Goal: Information Seeking & Learning: Learn about a topic

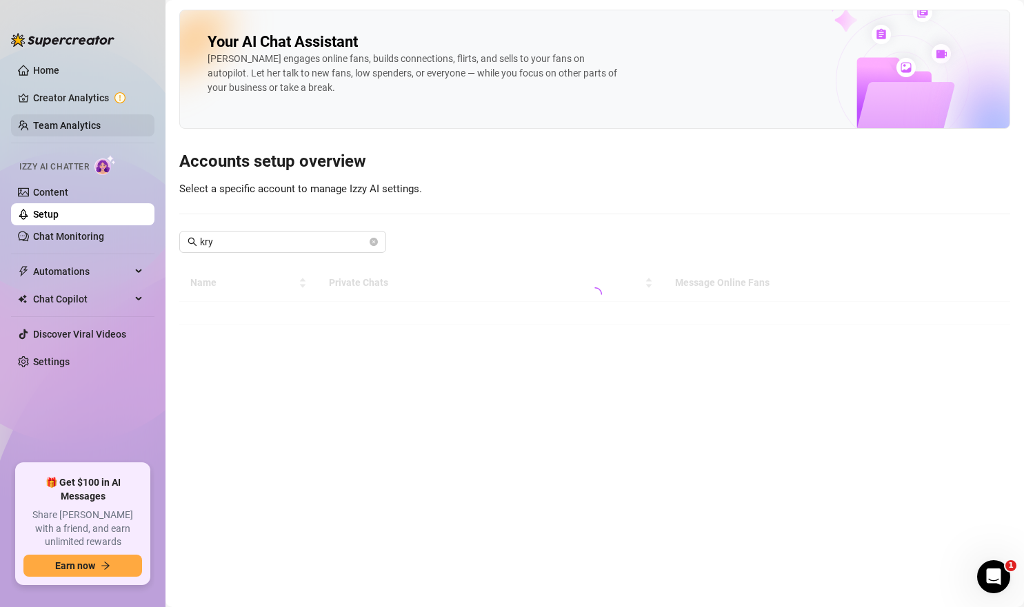
click at [81, 125] on link "Team Analytics" at bounding box center [67, 125] width 68 height 11
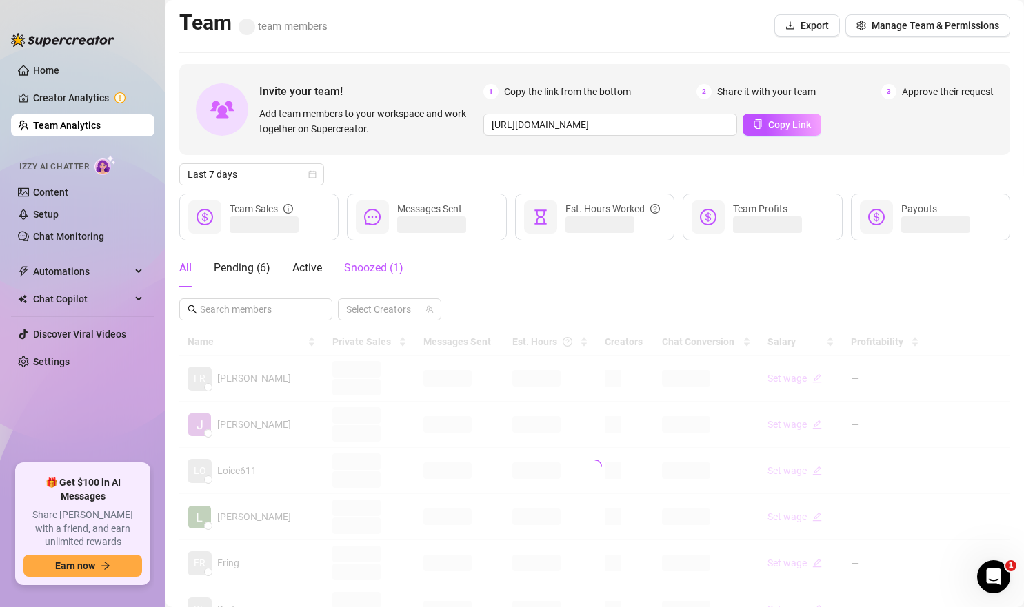
click at [363, 276] on div "Snoozed ( 1 )" at bounding box center [373, 268] width 59 height 17
drag, startPoint x: 232, startPoint y: 278, endPoint x: 172, endPoint y: 269, distance: 60.7
click at [227, 278] on div "Pending ( 6 )" at bounding box center [242, 268] width 57 height 39
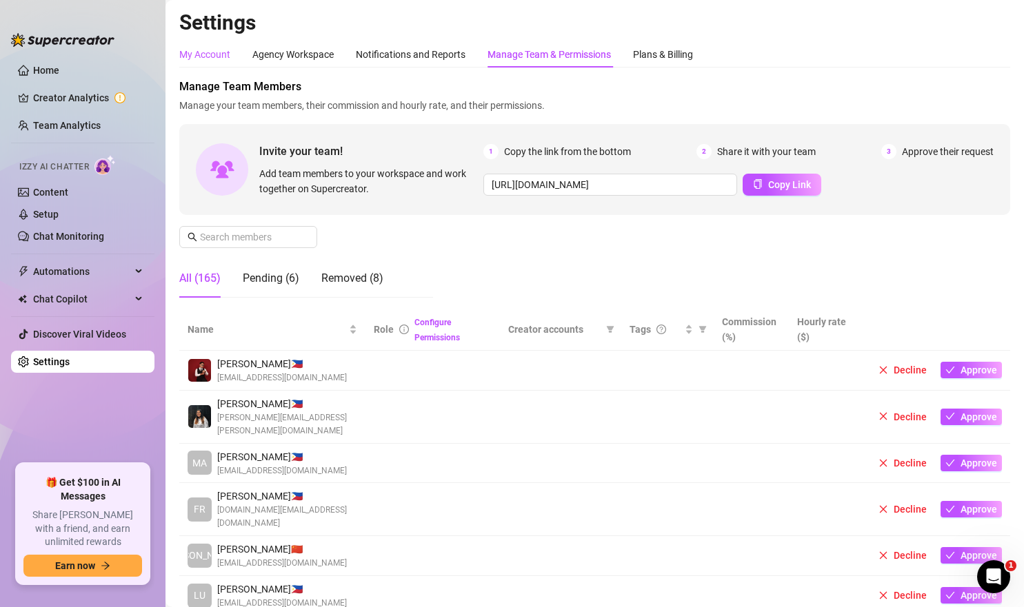
drag, startPoint x: 215, startPoint y: 46, endPoint x: 205, endPoint y: 54, distance: 12.8
click at [215, 47] on div "My Account" at bounding box center [204, 54] width 51 height 15
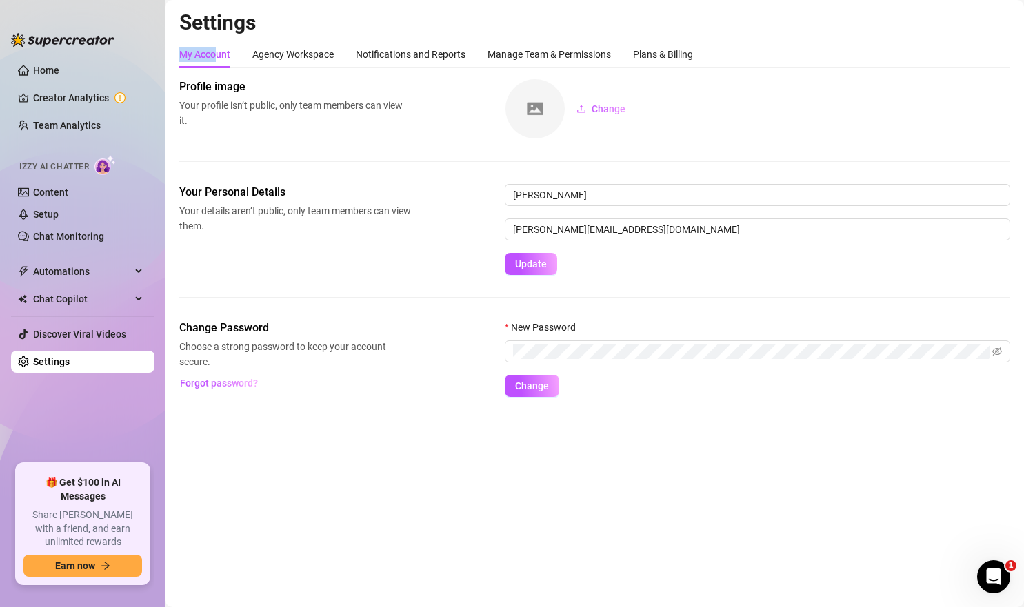
drag, startPoint x: 80, startPoint y: 136, endPoint x: 170, endPoint y: 160, distance: 93.5
click at [80, 131] on link "Team Analytics" at bounding box center [67, 125] width 68 height 11
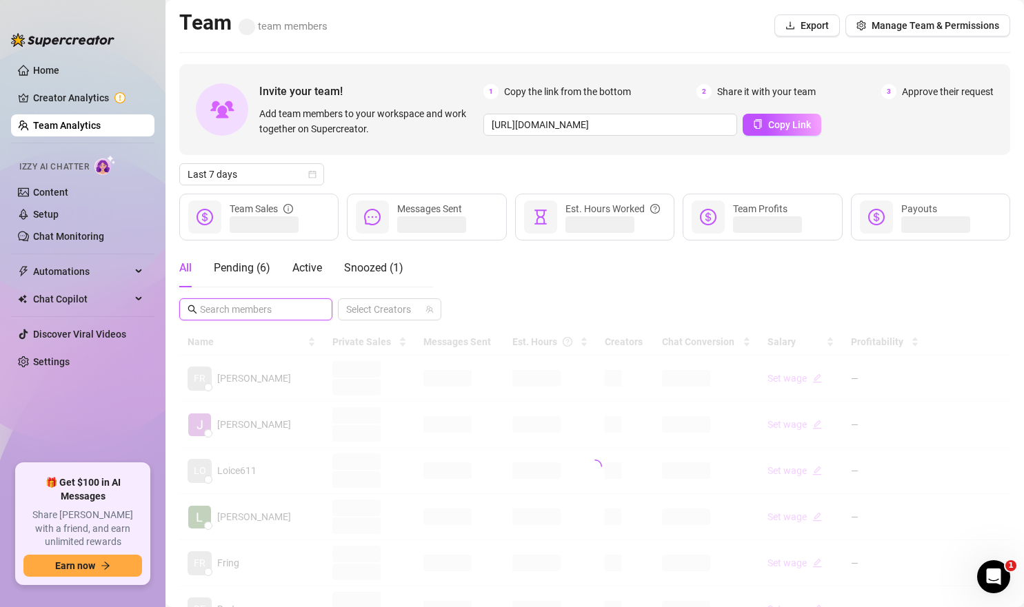
click at [285, 309] on input "text" at bounding box center [256, 309] width 113 height 15
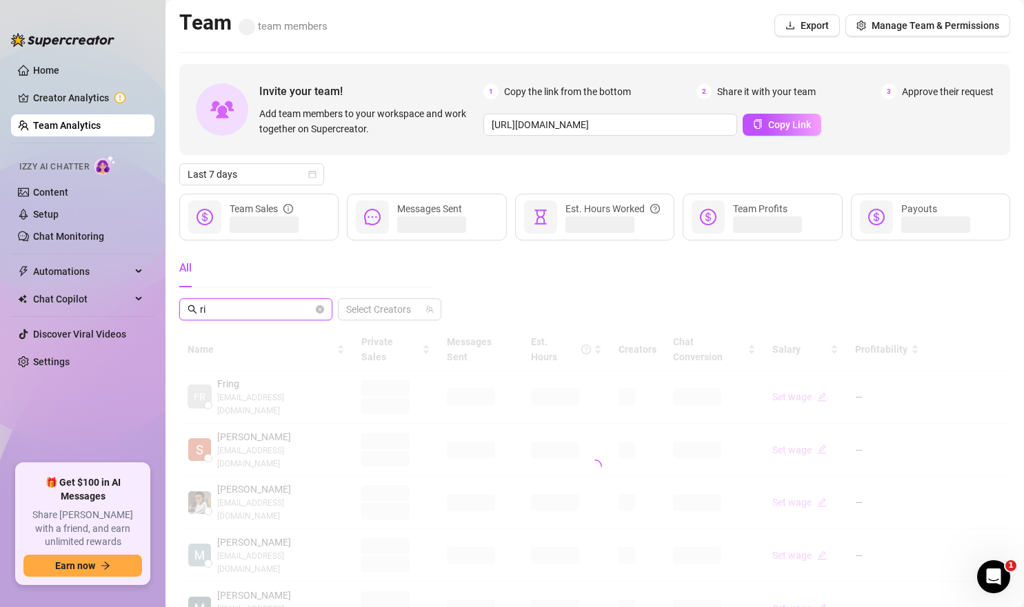
type input "r"
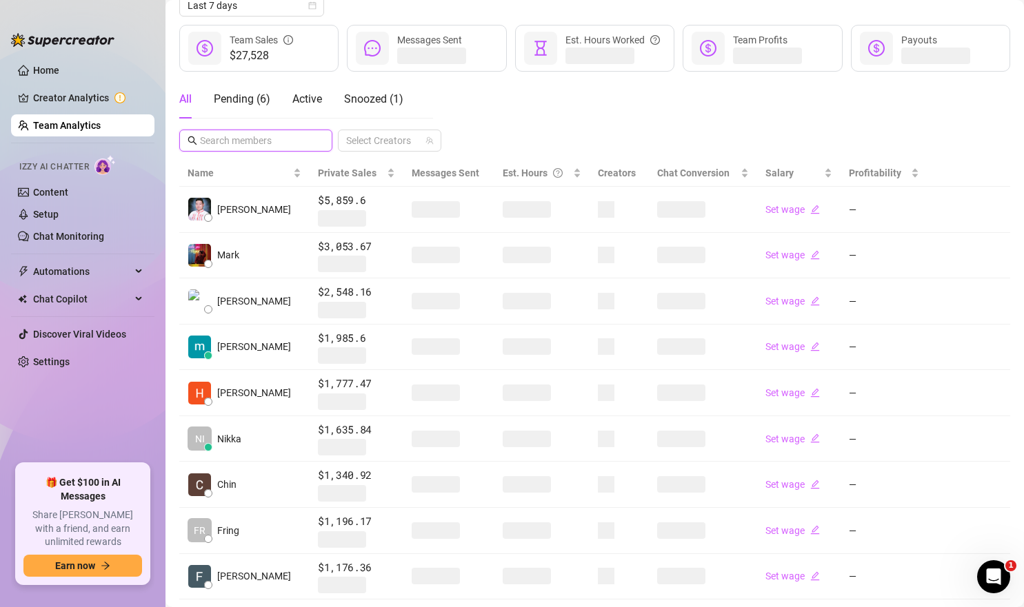
scroll to position [170, 0]
click at [402, 135] on div at bounding box center [382, 139] width 83 height 19
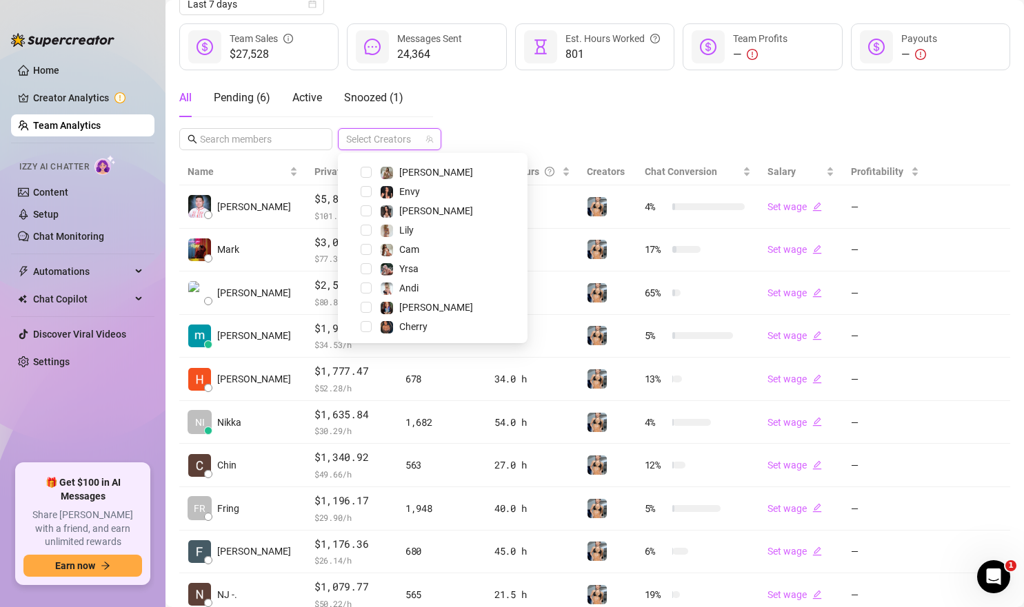
scroll to position [0, 0]
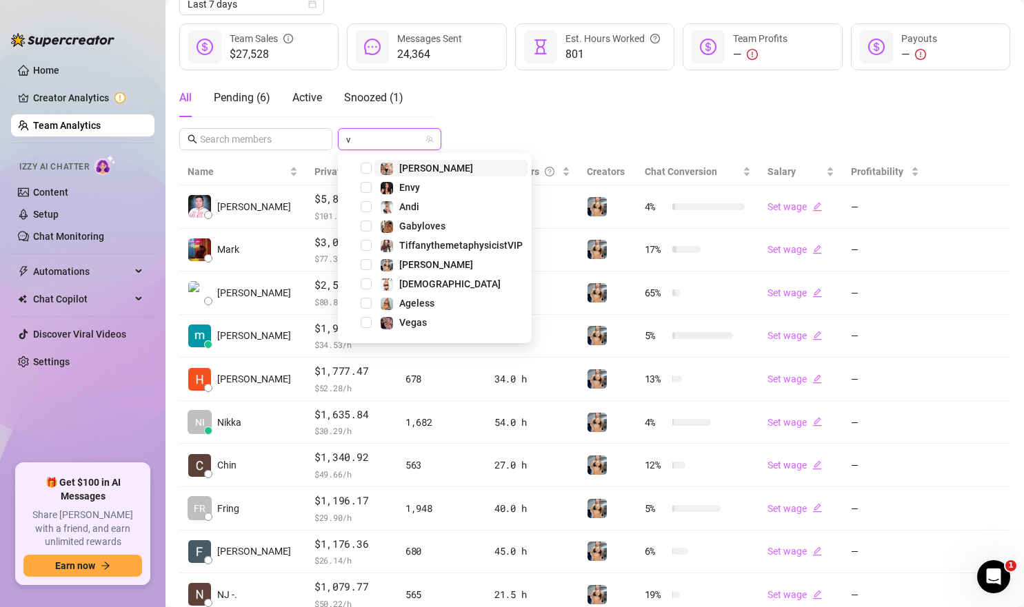
type input "ve"
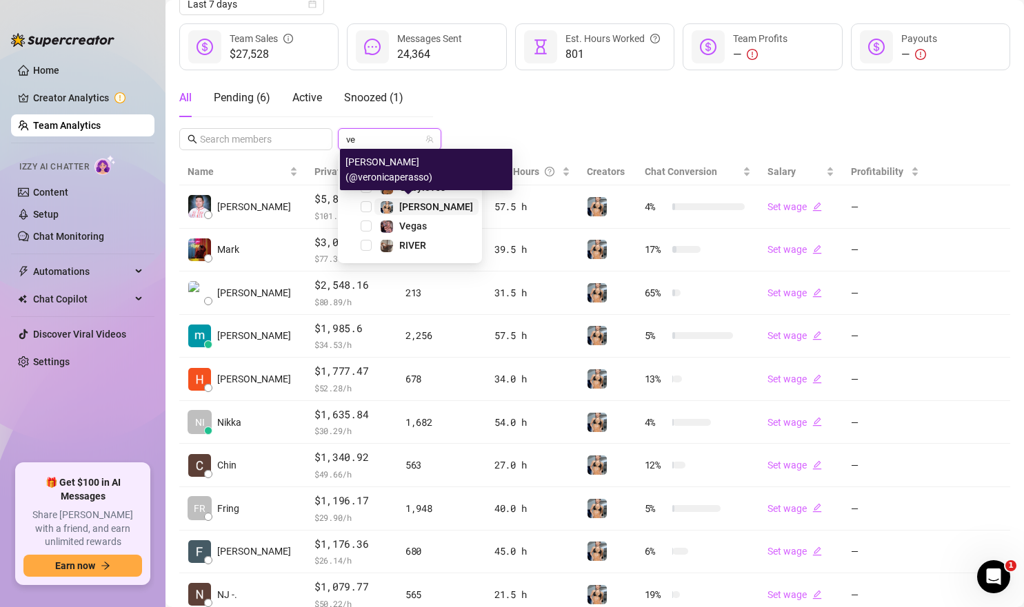
click at [423, 206] on span "[PERSON_NAME]" at bounding box center [436, 206] width 74 height 11
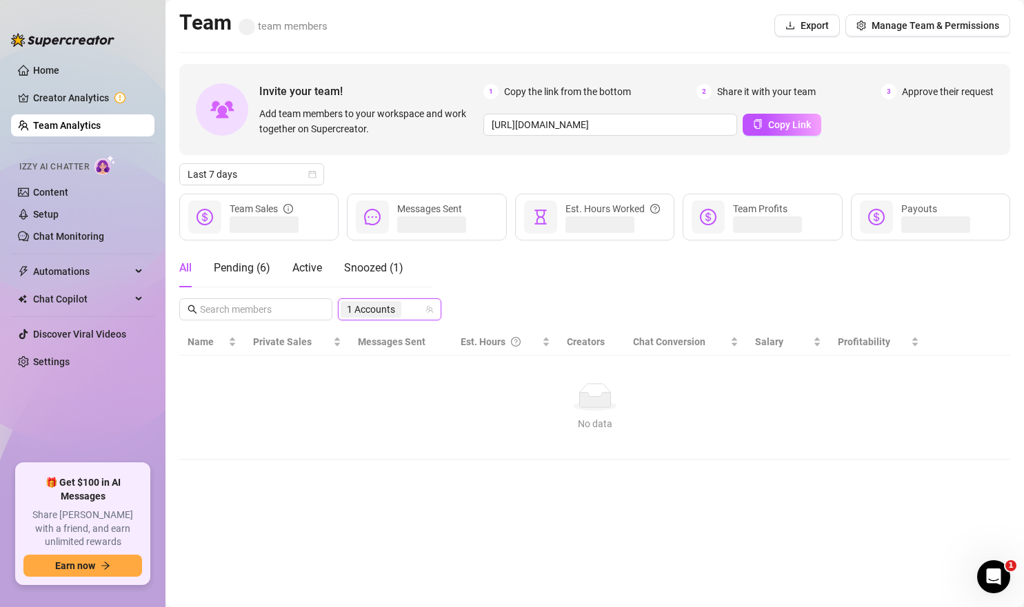
click at [544, 90] on div "Invite your team! Add team members to your workspace and work together on Super…" at bounding box center [594, 262] width 831 height 396
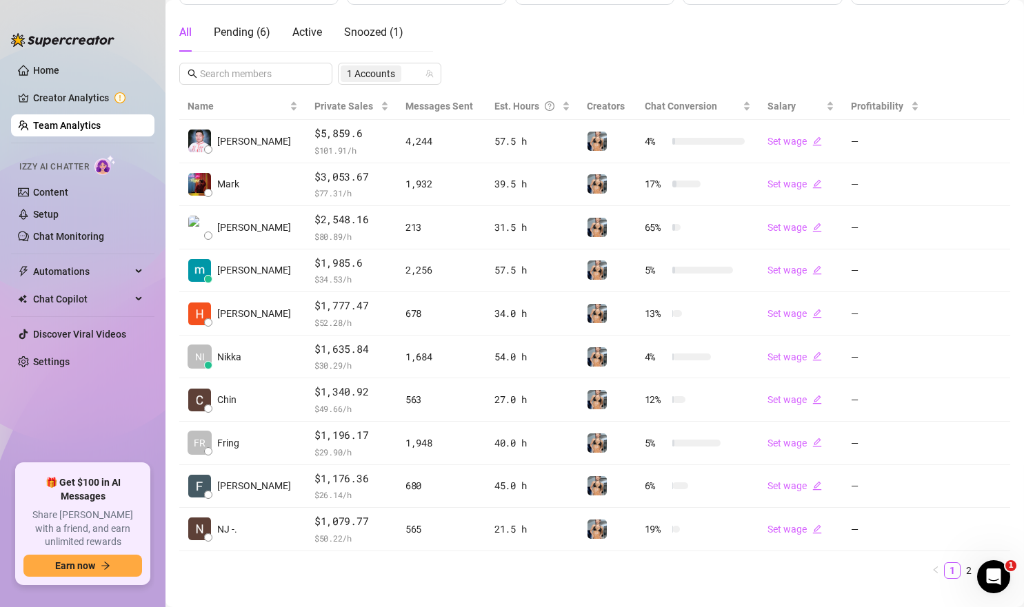
scroll to position [236, 0]
click at [966, 567] on link "2" at bounding box center [968, 569] width 15 height 15
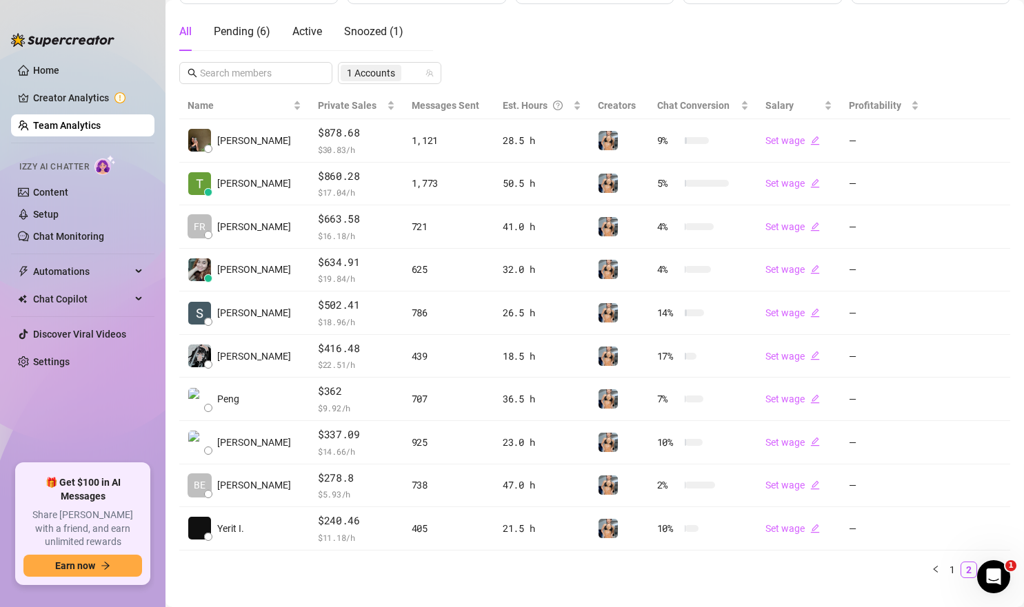
scroll to position [259, 0]
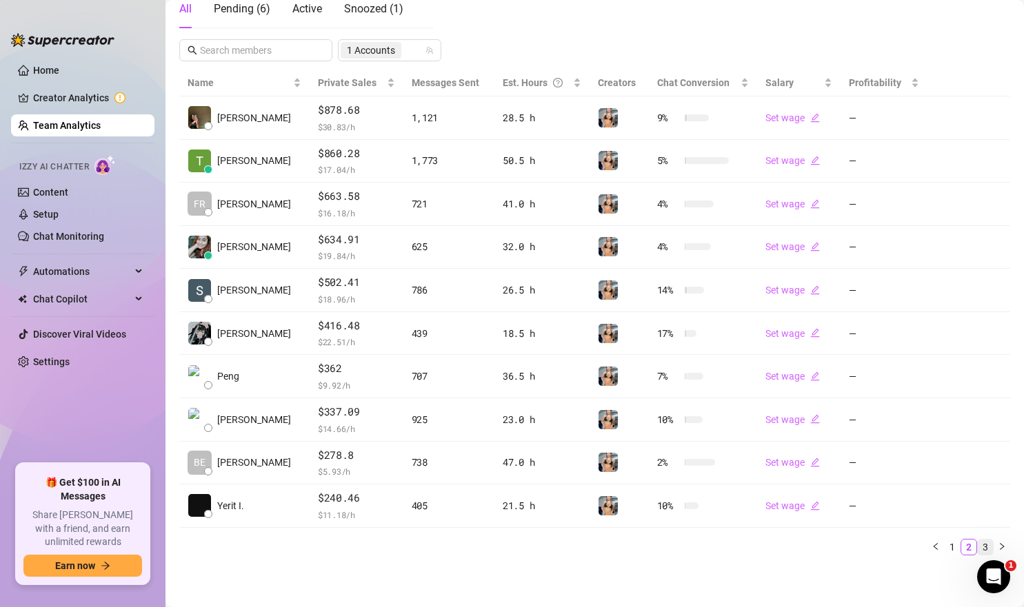
click at [986, 544] on link "3" at bounding box center [984, 547] width 15 height 15
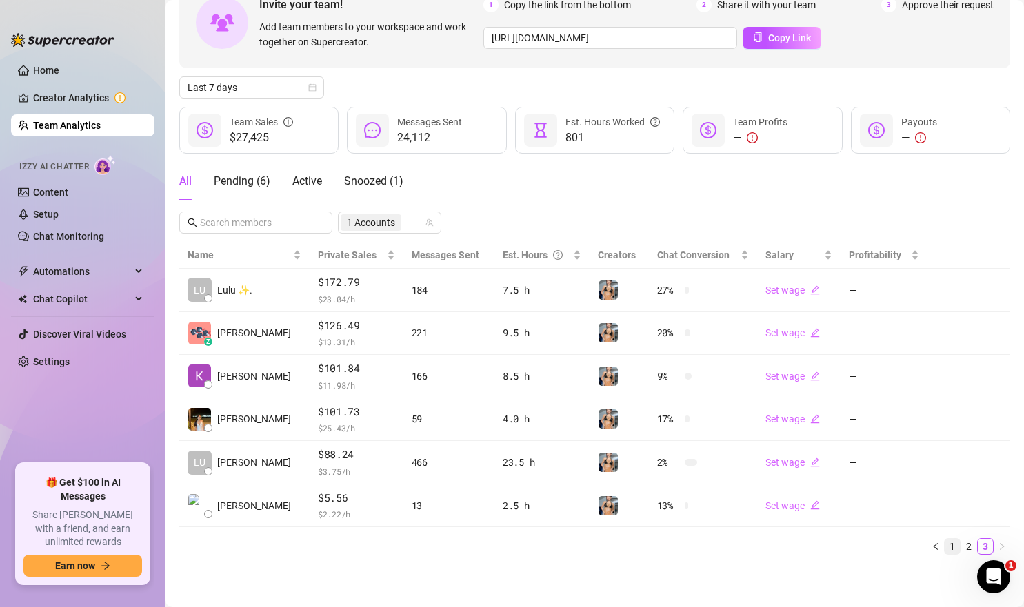
click at [948, 545] on link "1" at bounding box center [951, 546] width 15 height 15
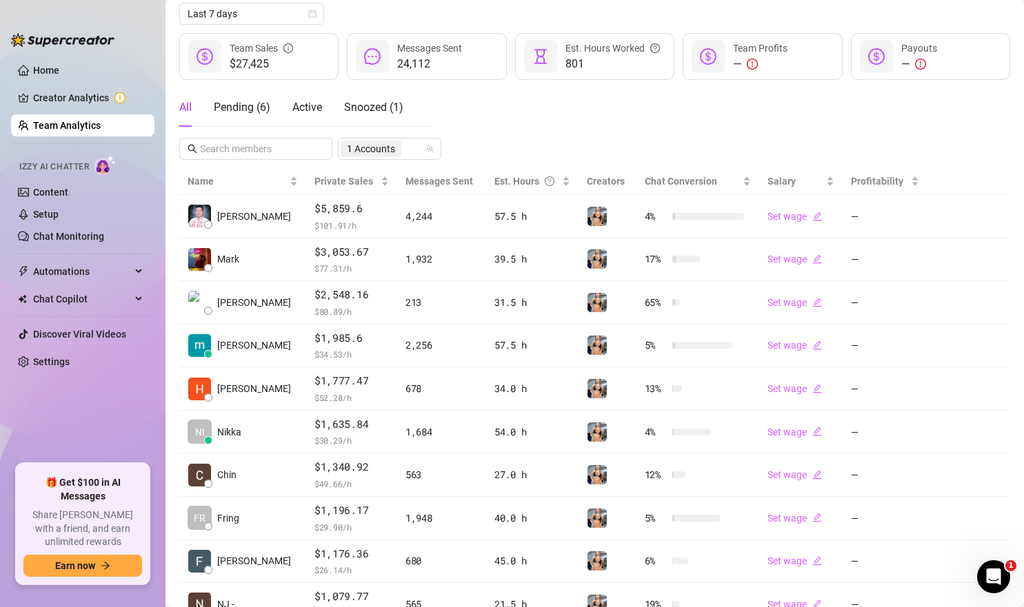
scroll to position [187, 0]
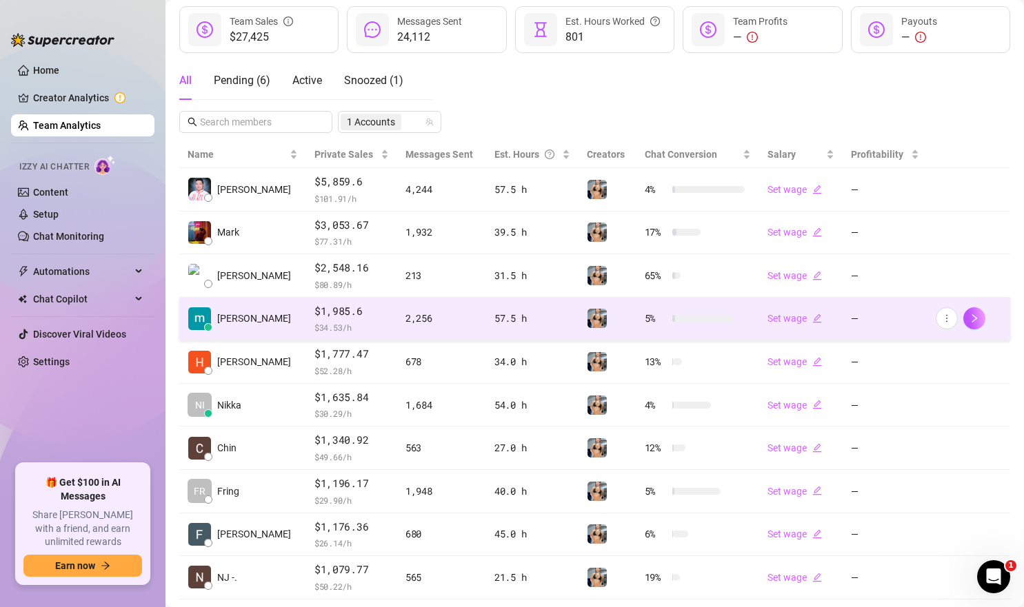
click at [262, 338] on td "mia m." at bounding box center [242, 319] width 127 height 43
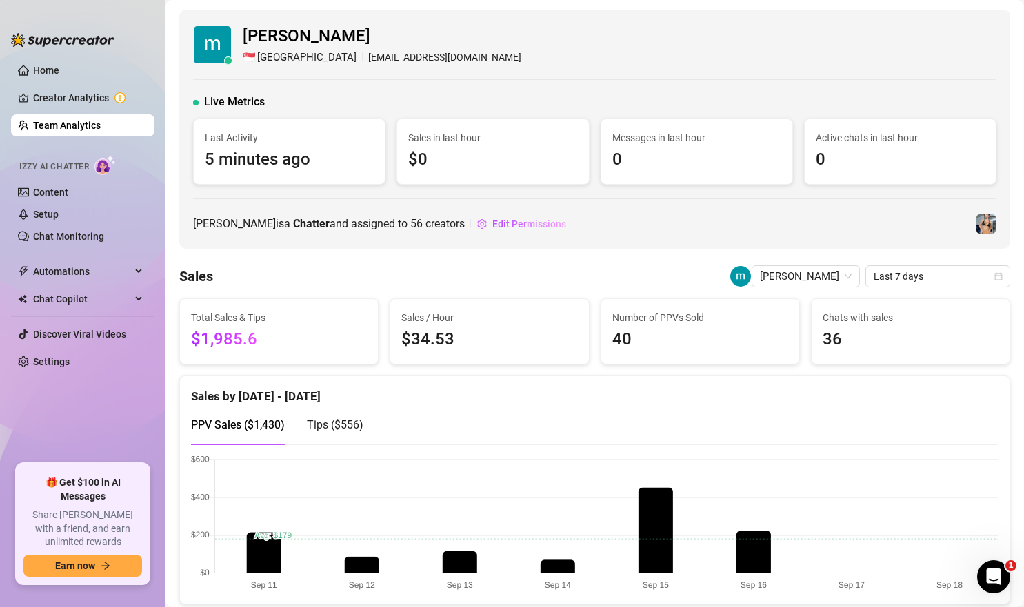
scroll to position [1, 0]
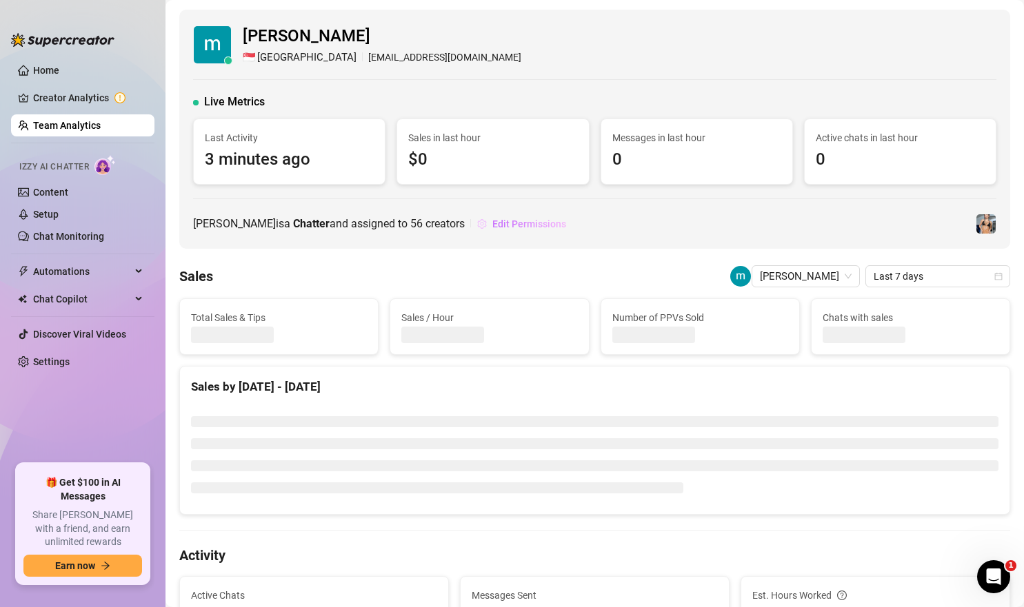
click at [509, 219] on span "Edit Permissions" at bounding box center [529, 224] width 74 height 11
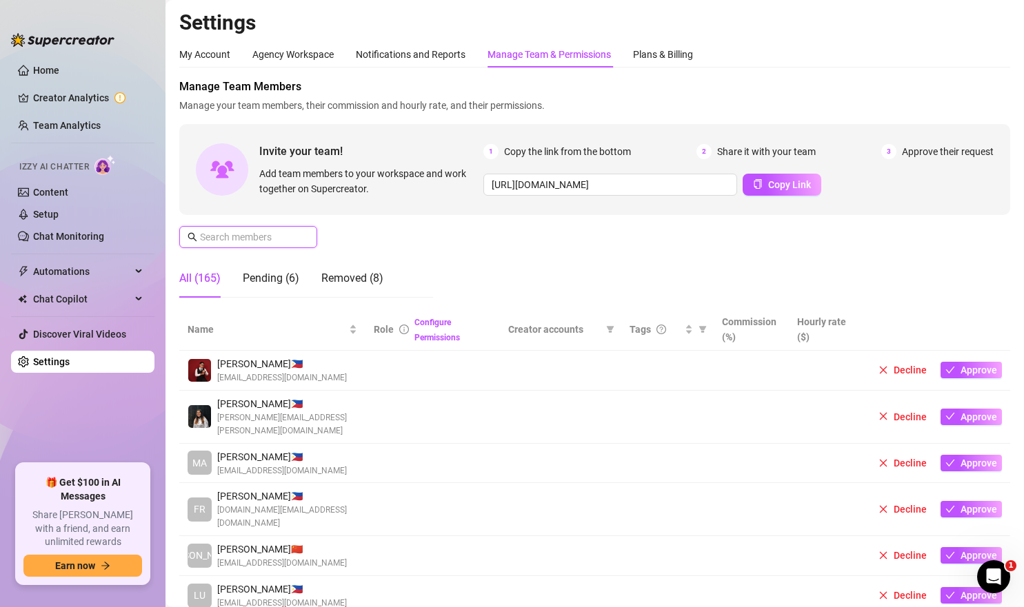
click at [255, 238] on input "text" at bounding box center [249, 237] width 98 height 15
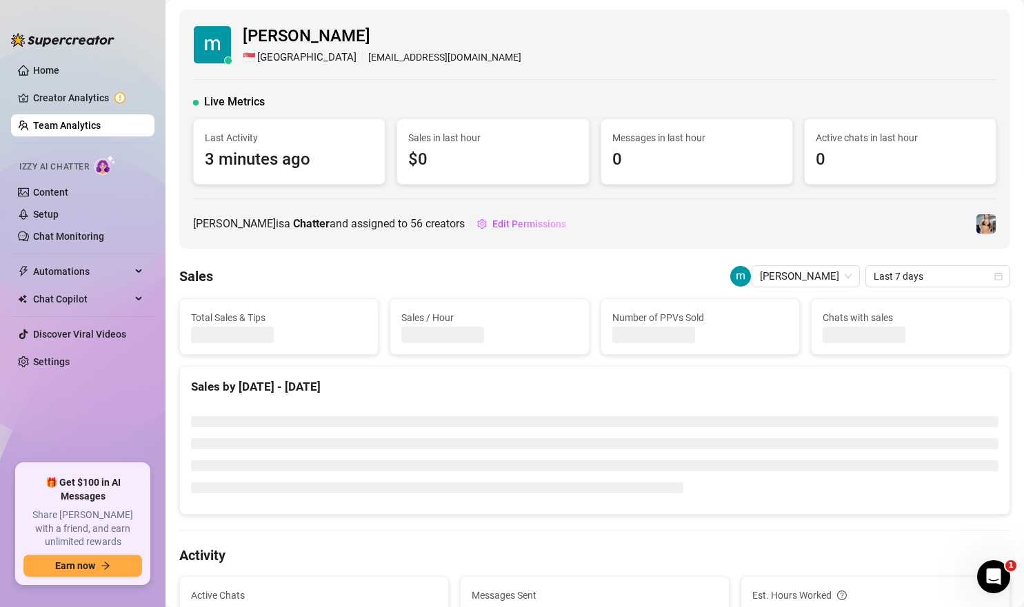
click at [457, 270] on div "Sales [PERSON_NAME] Last 7 days" at bounding box center [594, 276] width 831 height 22
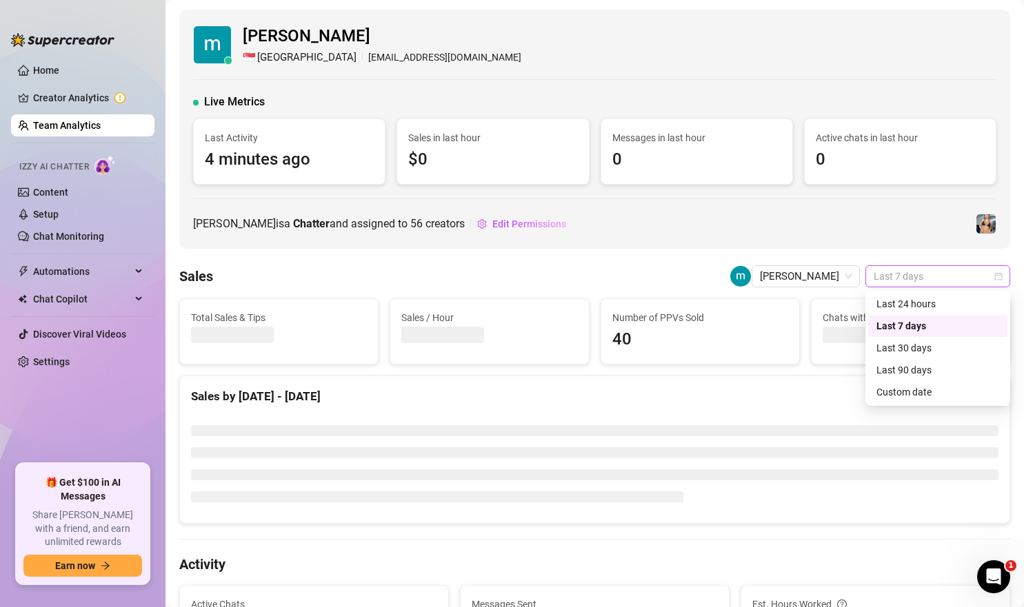
click at [948, 276] on span "Last 7 days" at bounding box center [937, 276] width 128 height 21
click at [814, 213] on div "[PERSON_NAME] is a Chatter and assigned to 56 creators Edit Permissions" at bounding box center [594, 224] width 803 height 22
drag, startPoint x: 909, startPoint y: 267, endPoint x: 913, endPoint y: 276, distance: 9.9
click at [910, 267] on span "Last 7 days" at bounding box center [937, 276] width 128 height 21
click at [916, 296] on div "Last 24 hours" at bounding box center [937, 304] width 139 height 22
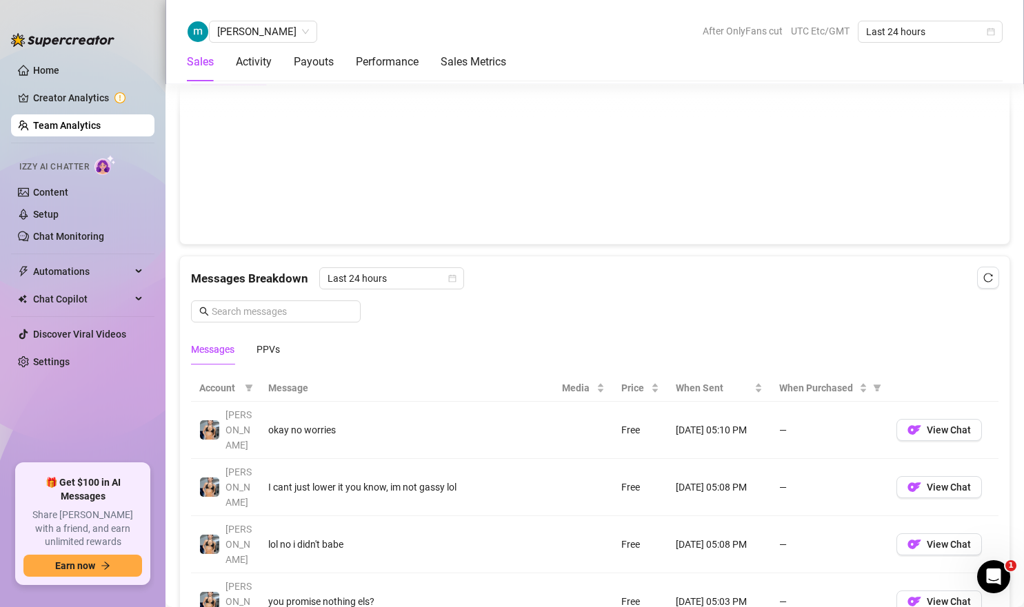
scroll to position [594, 0]
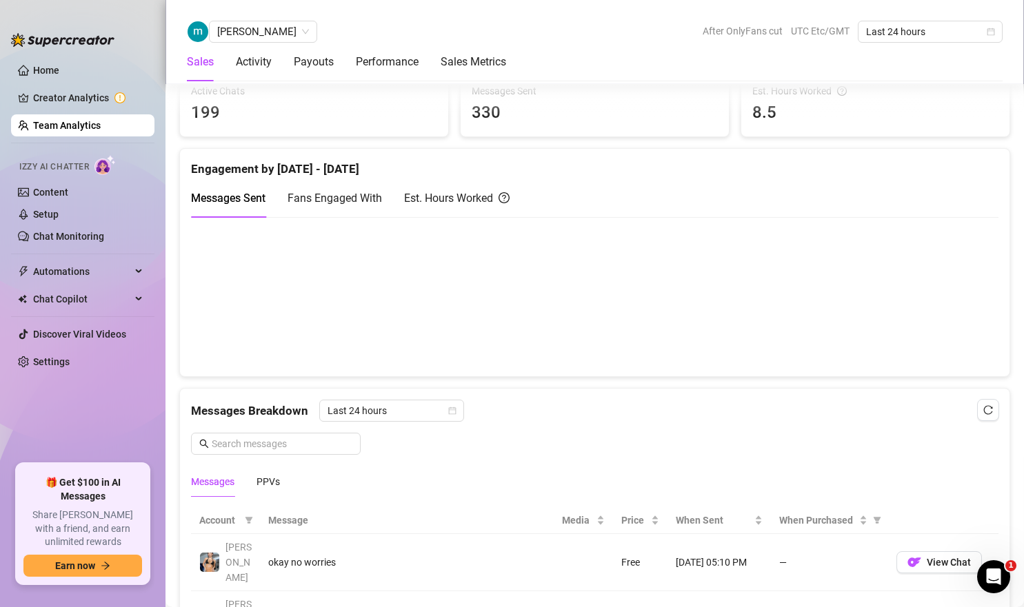
click at [801, 318] on canvas at bounding box center [594, 296] width 807 height 138
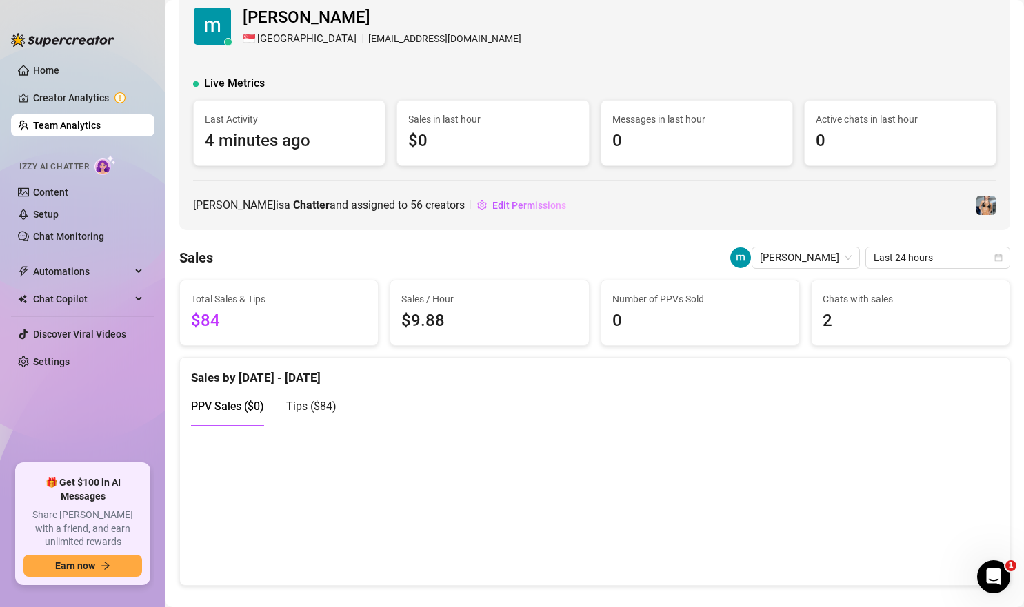
scroll to position [0, 0]
